Goal: Find contact information: Find contact information

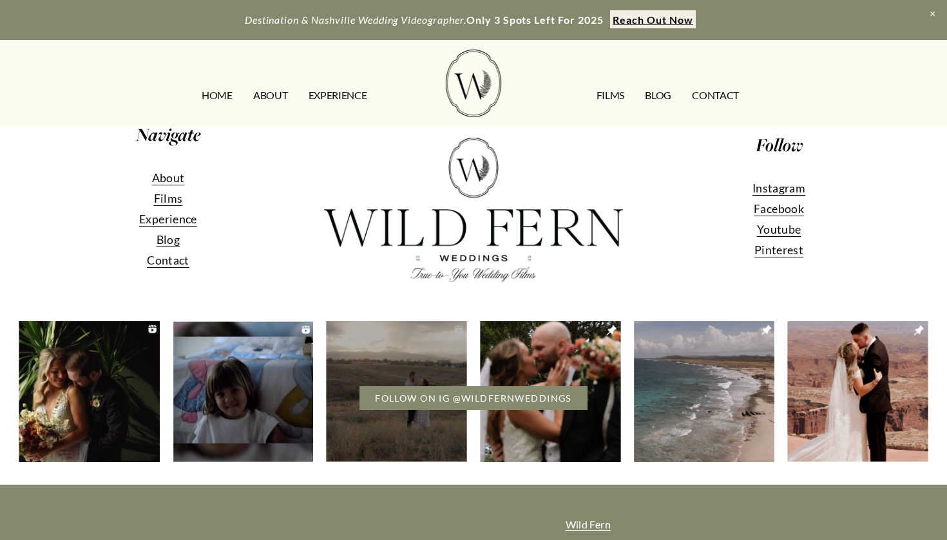
scroll to position [274, 0]
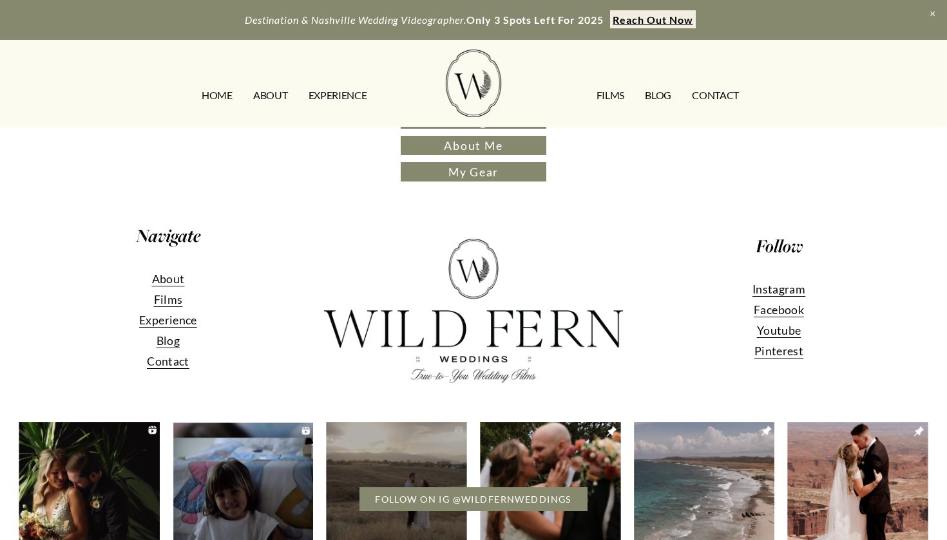
click at [173, 303] on span "Films" at bounding box center [168, 299] width 29 height 14
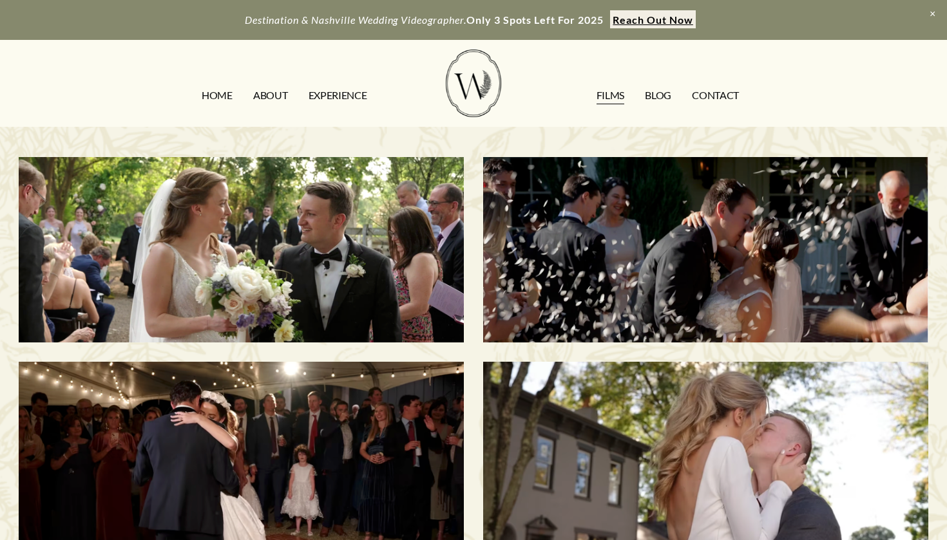
click at [176, 300] on div "Morgan & Tommy | Nashville, TN" at bounding box center [241, 250] width 445 height 186
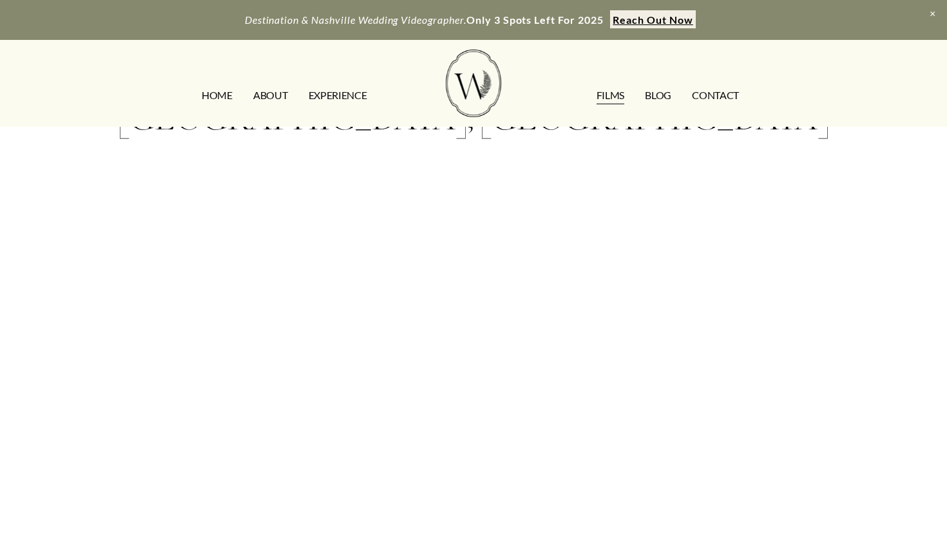
scroll to position [113, 0]
click at [906, 468] on div "Morgan & Tommy | Nashville, TN" at bounding box center [473, 314] width 947 height 600
click at [862, 423] on div "Morgan & Tommy | Nashville, TN" at bounding box center [473, 315] width 947 height 600
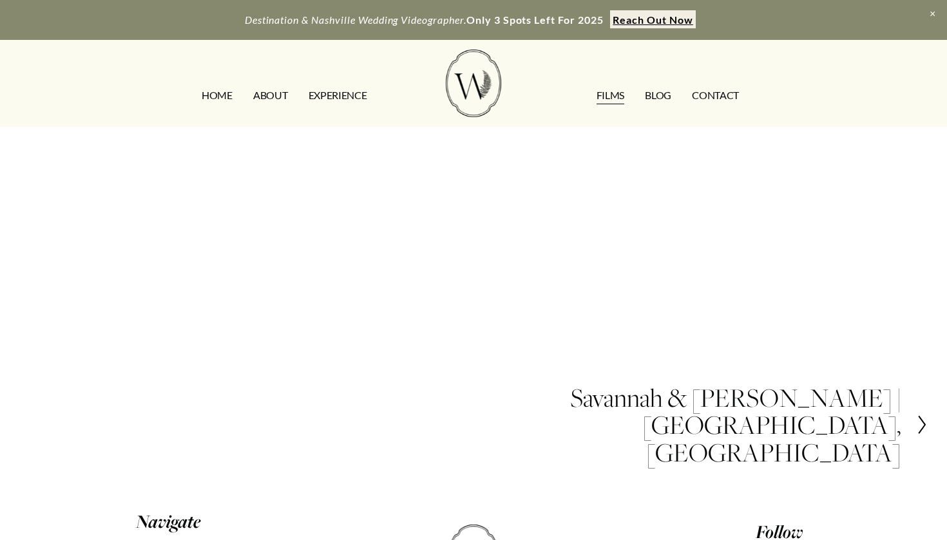
scroll to position [373, 0]
click at [919, 412] on icon at bounding box center [923, 422] width 12 height 21
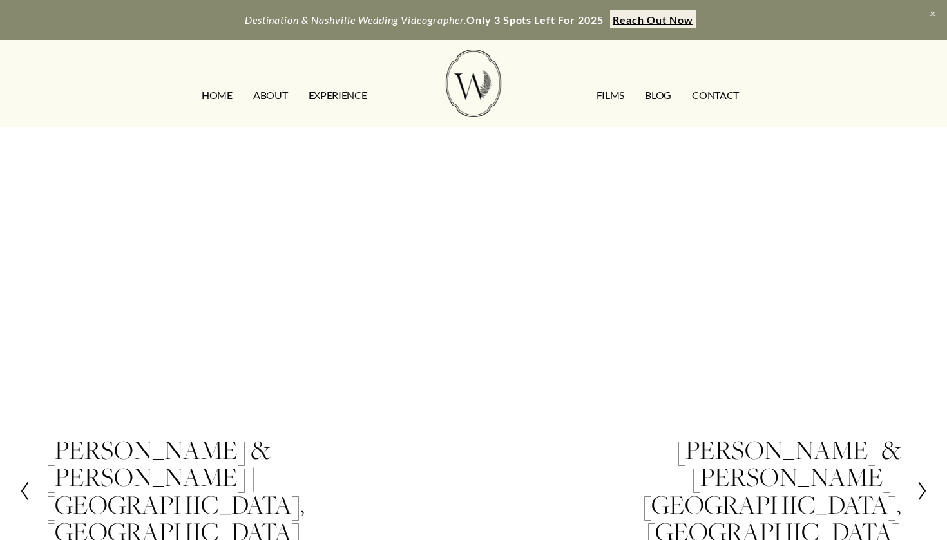
scroll to position [314, 0]
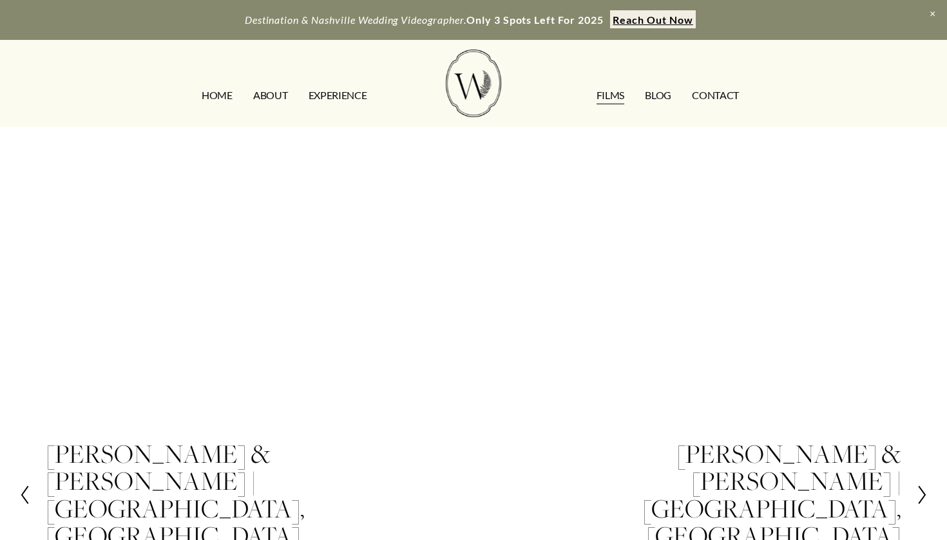
click at [917, 485] on icon at bounding box center [923, 495] width 12 height 21
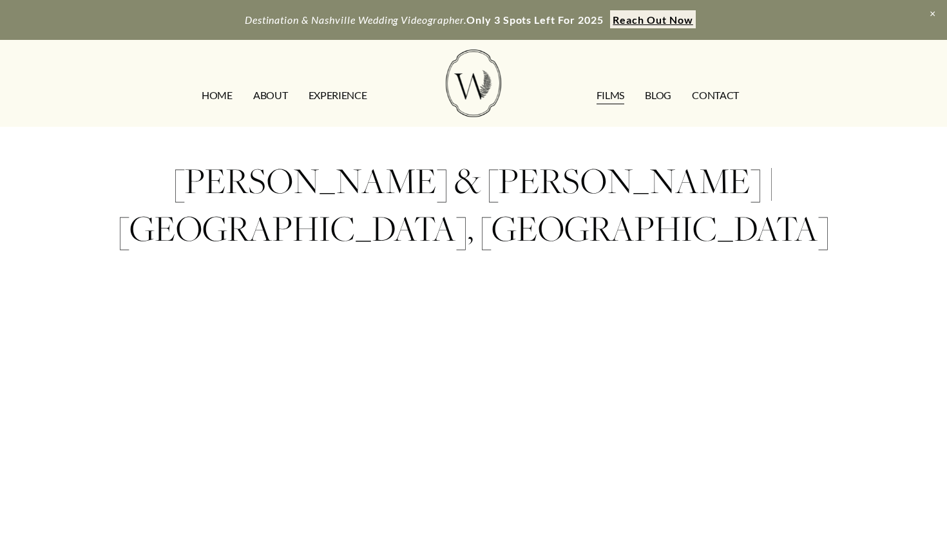
click at [722, 95] on link "CONTACT" at bounding box center [715, 95] width 47 height 21
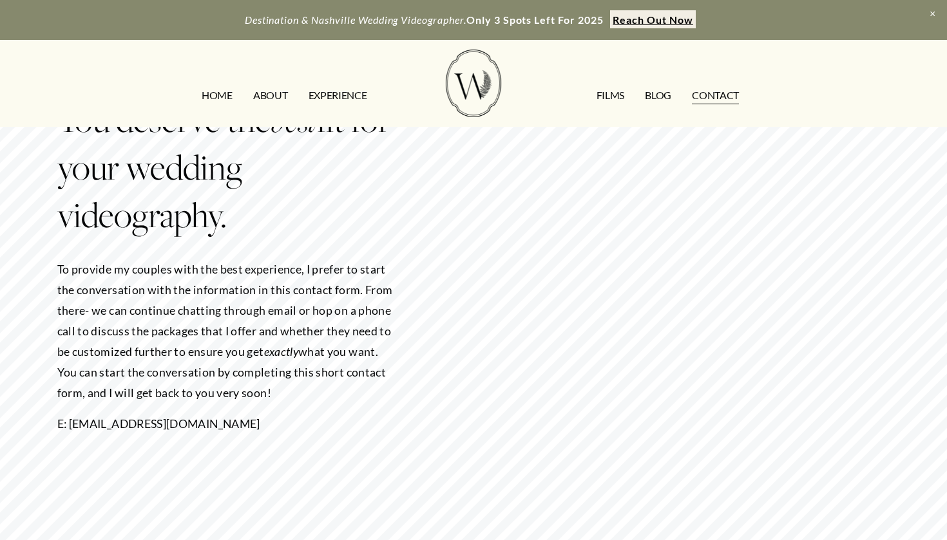
scroll to position [148, 0]
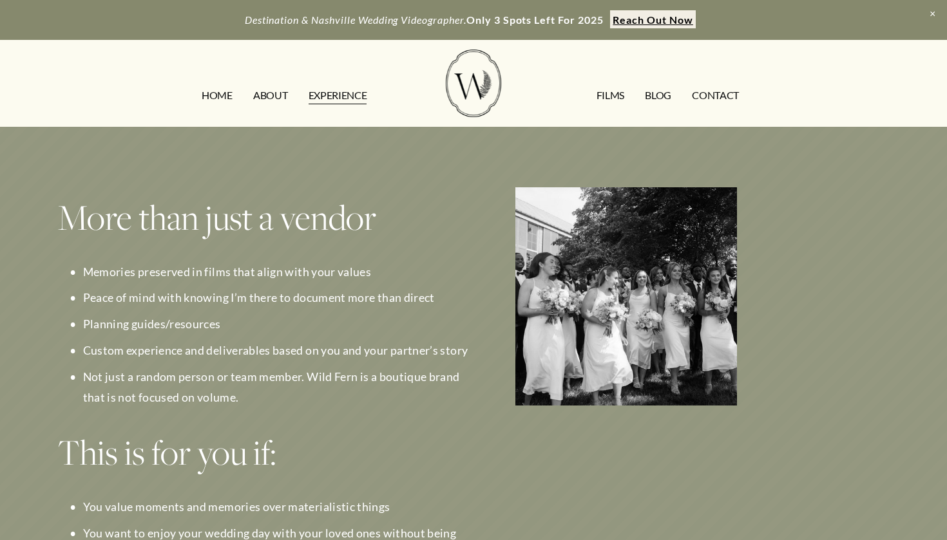
scroll to position [1196, 0]
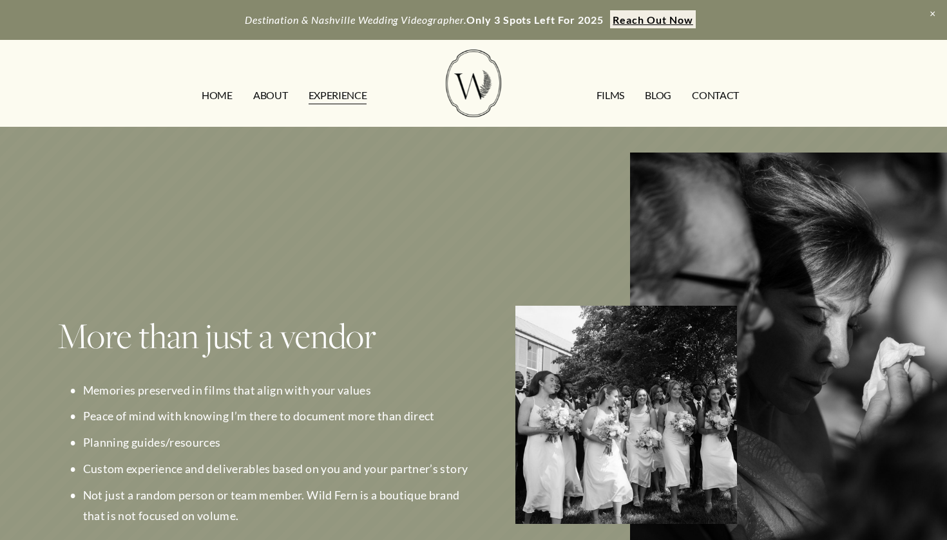
click at [709, 100] on link "CONTACT" at bounding box center [715, 95] width 47 height 21
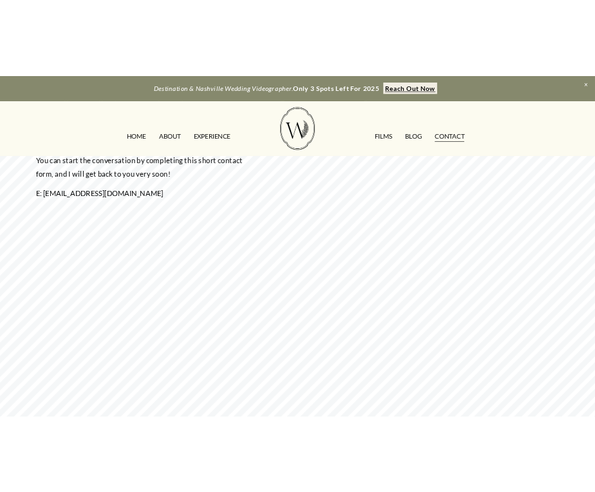
scroll to position [307, 0]
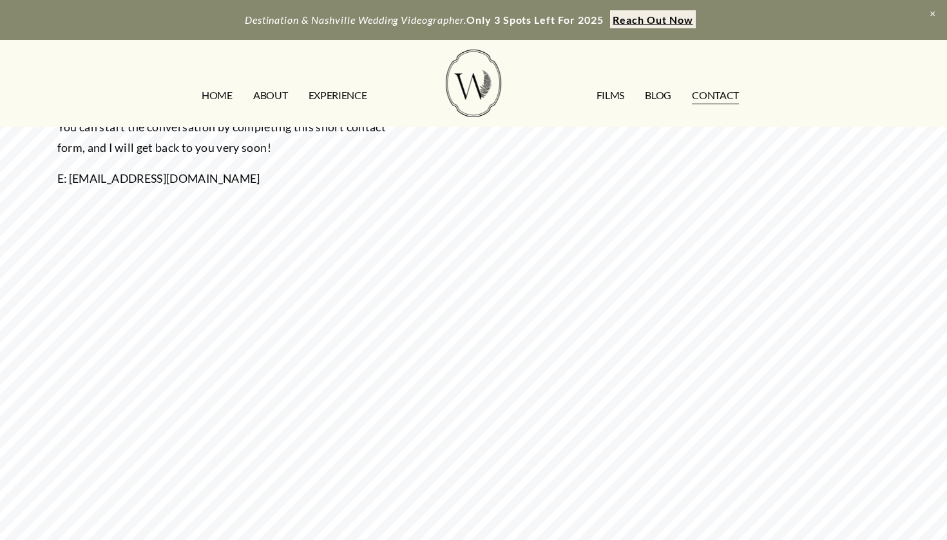
click at [410, 370] on div "You deserve the best fit for your wedding videography. To provide my couples wi…" at bounding box center [473, 328] width 947 height 955
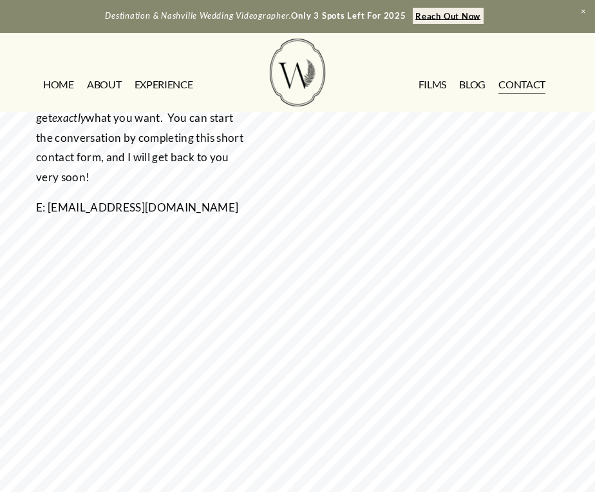
scroll to position [310, 0]
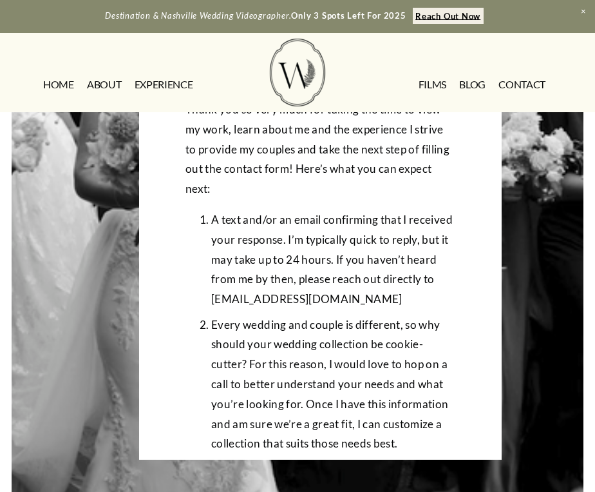
scroll to position [278, 0]
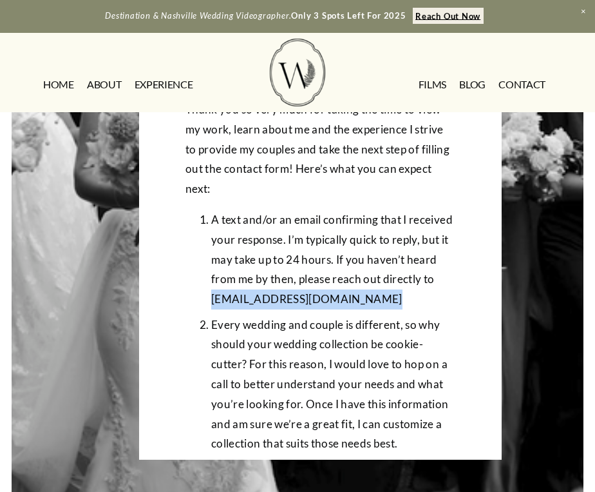
drag, startPoint x: 212, startPoint y: 297, endPoint x: 371, endPoint y: 294, distance: 159.2
click at [371, 294] on p "A text and/or an email confirming that I received your response. I’m typically …" at bounding box center [333, 259] width 245 height 99
copy p "[EMAIL_ADDRESS][DOMAIN_NAME]"
